Goal: Information Seeking & Learning: Learn about a topic

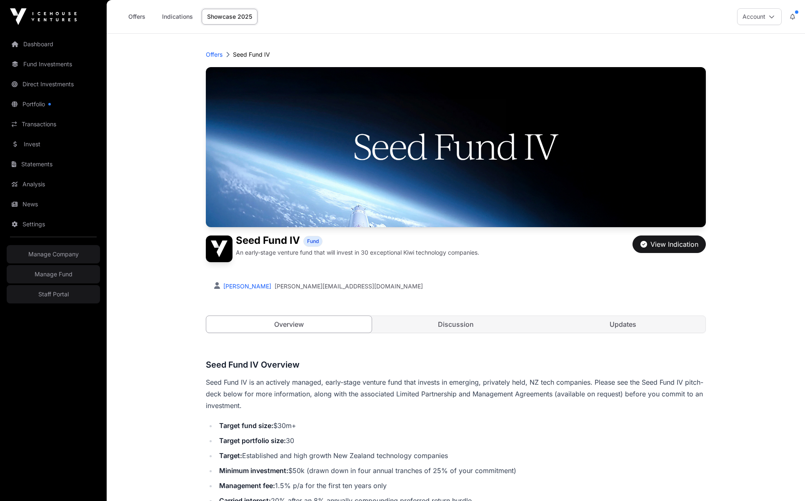
click at [180, 18] on link "Indications" at bounding box center [178, 17] width 42 height 16
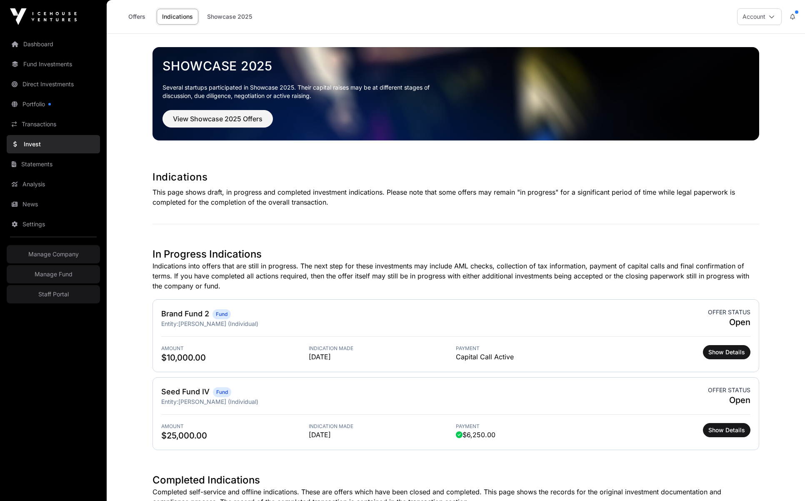
click at [33, 143] on link "Invest" at bounding box center [53, 144] width 93 height 18
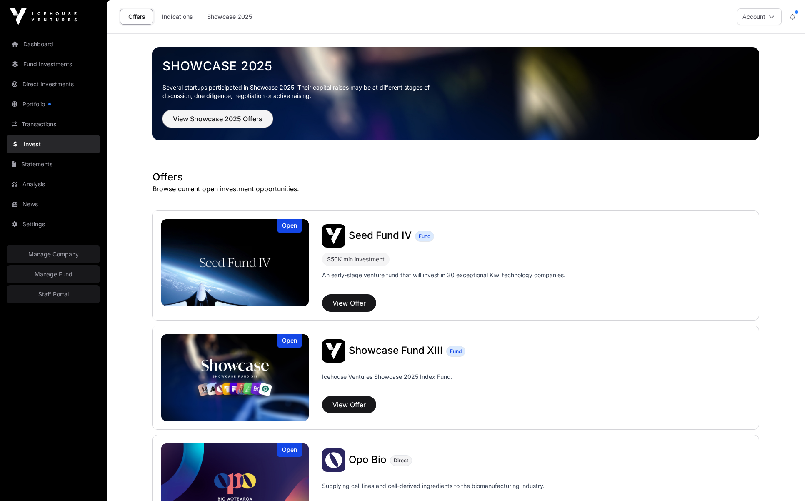
click at [226, 120] on span "View Showcase 2025 Offers" at bounding box center [218, 119] width 90 height 10
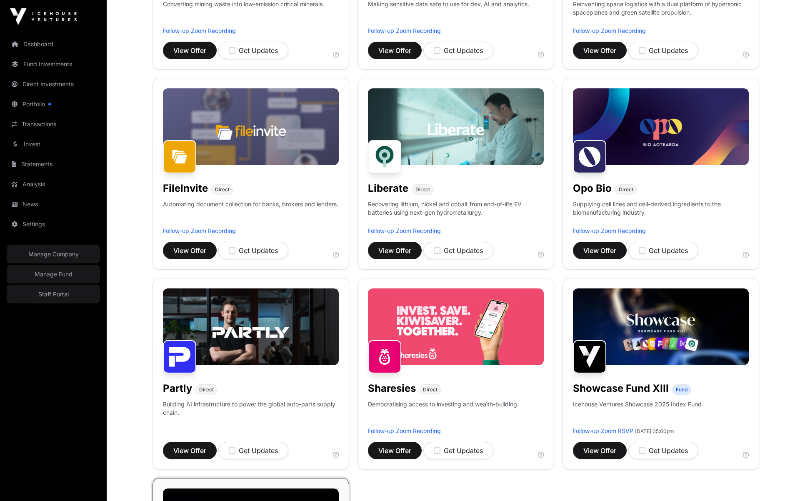
scroll to position [510, 0]
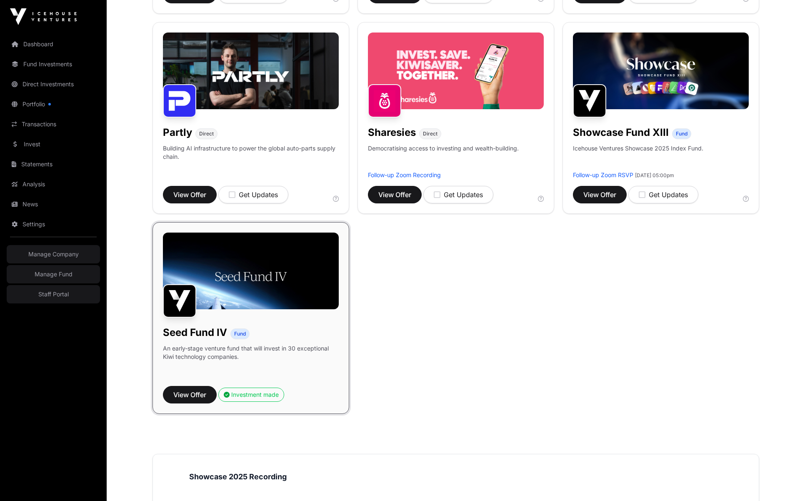
click at [38, 297] on link "Staff Portal" at bounding box center [53, 294] width 93 height 18
